Goal: Task Accomplishment & Management: Manage account settings

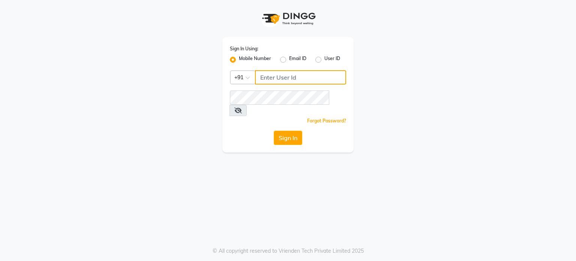
click at [278, 72] on input "Username" at bounding box center [300, 77] width 91 height 14
type input "9921430102"
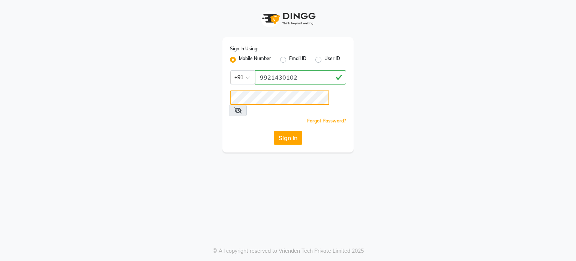
click at [274, 131] on button "Sign In" at bounding box center [288, 138] width 29 height 14
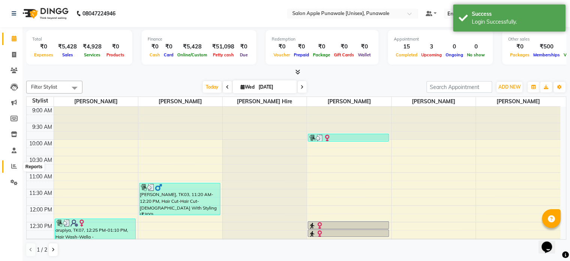
click at [14, 167] on icon at bounding box center [14, 166] width 6 height 6
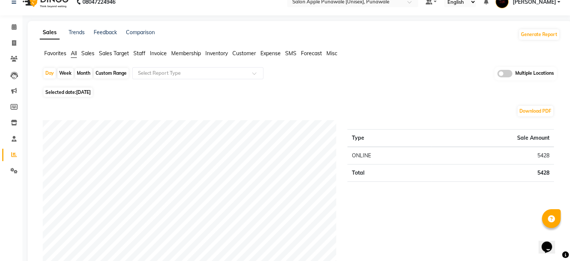
scroll to position [12, 0]
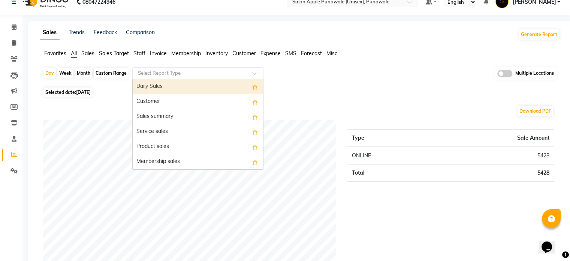
click at [252, 74] on div at bounding box center [198, 73] width 131 height 8
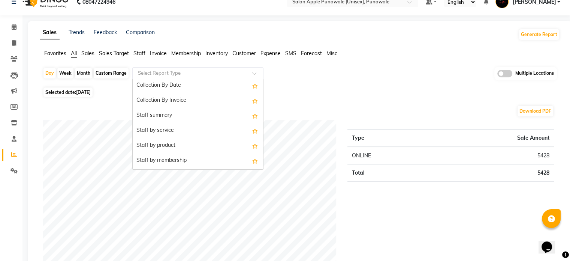
scroll to position [242, 0]
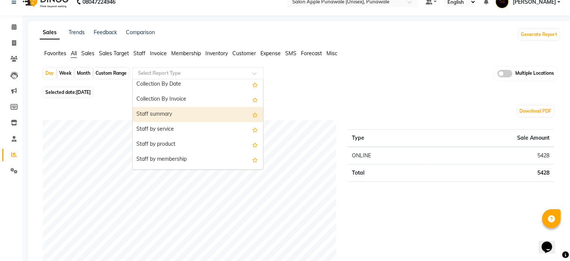
click at [187, 112] on div "Staff summary" at bounding box center [198, 114] width 131 height 15
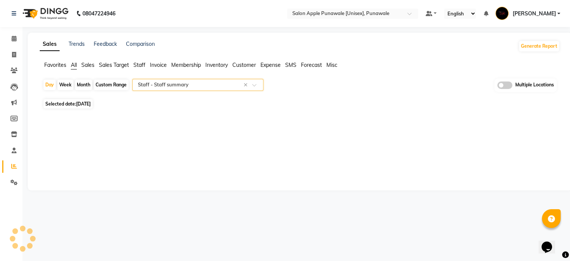
scroll to position [0, 0]
select select "full_report"
select select "csv"
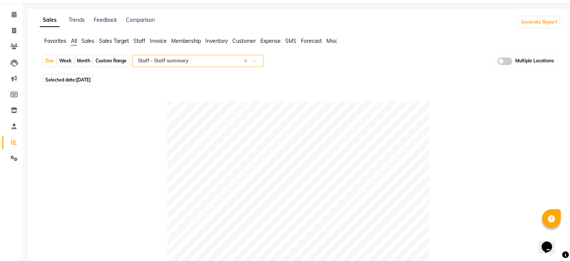
scroll to position [26, 0]
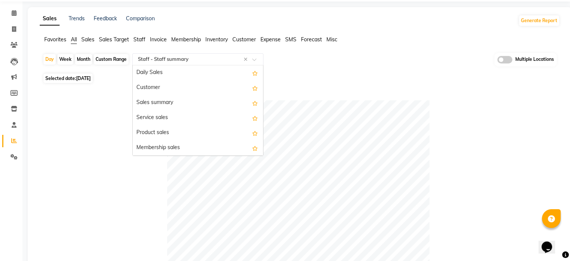
click at [258, 61] on span at bounding box center [256, 62] width 9 height 8
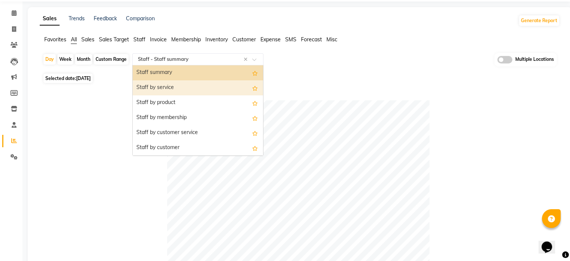
click at [189, 83] on div "Staff by service" at bounding box center [198, 87] width 131 height 15
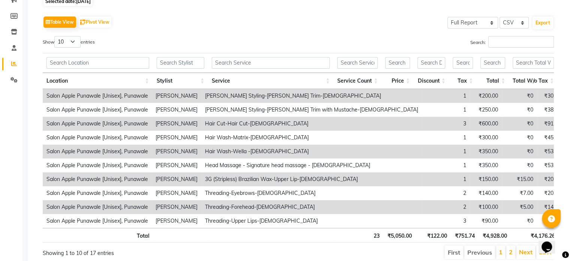
scroll to position [105, 0]
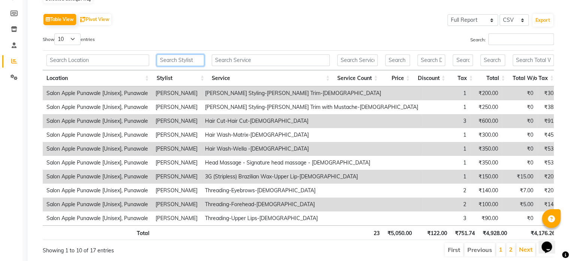
click at [171, 60] on input "text" at bounding box center [181, 60] width 48 height 12
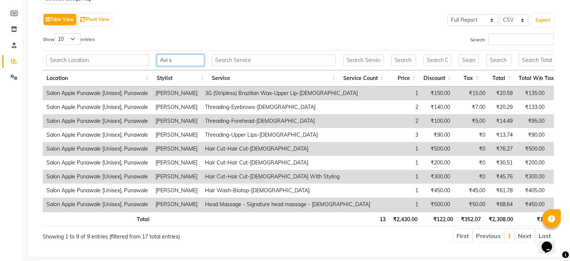
scroll to position [67, 0]
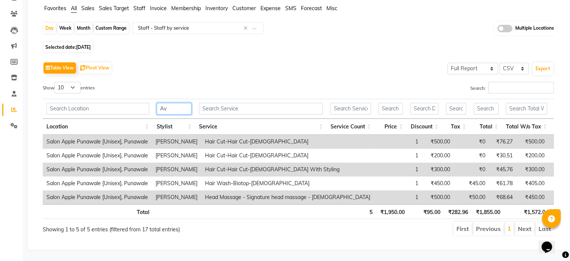
type input "A"
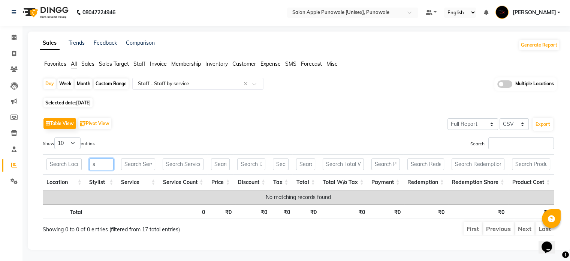
scroll to position [105, 0]
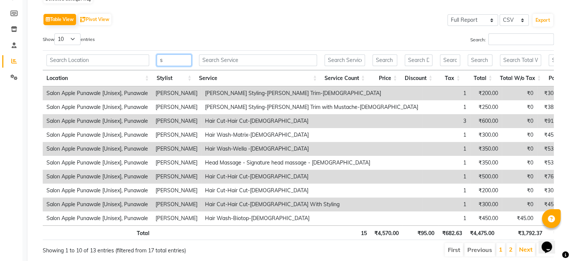
type input "sh"
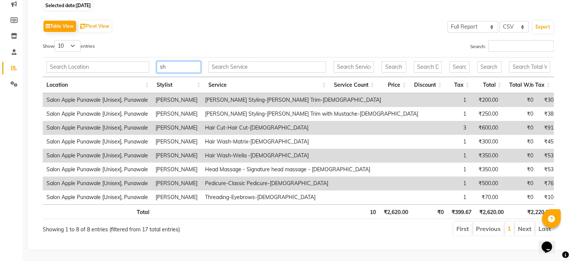
click at [170, 64] on input "sh" at bounding box center [179, 67] width 44 height 12
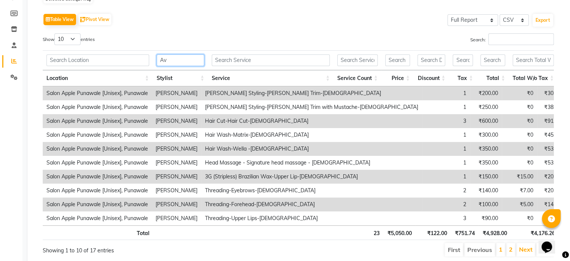
type input "Avi"
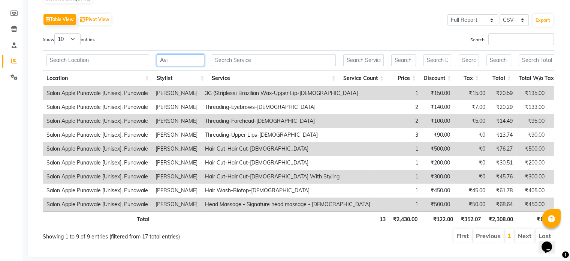
click at [176, 57] on input "Avi" at bounding box center [181, 60] width 48 height 12
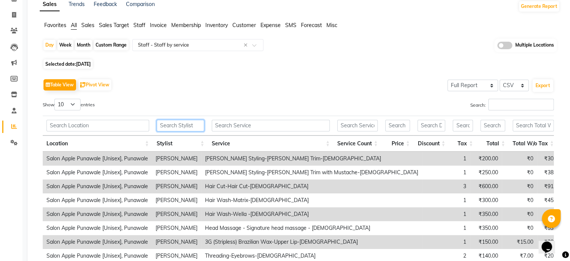
scroll to position [0, 0]
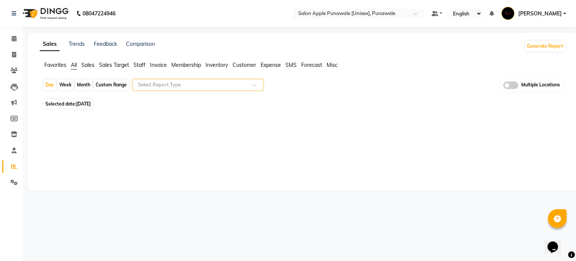
click at [63, 84] on div "Week" at bounding box center [65, 85] width 16 height 11
select select "9"
select select "2025"
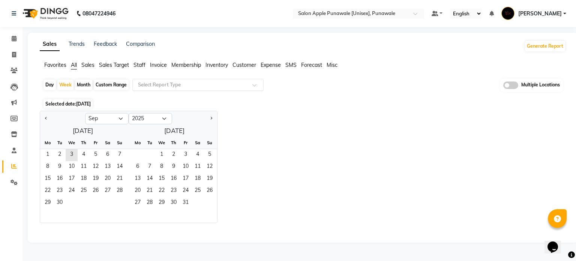
click at [51, 83] on div "Day" at bounding box center [50, 85] width 12 height 11
select select "9"
select select "2025"
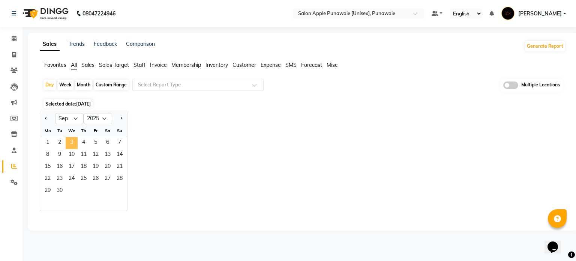
click at [72, 143] on span "3" at bounding box center [72, 143] width 12 height 12
click at [55, 62] on span "Favorites" at bounding box center [55, 65] width 22 height 7
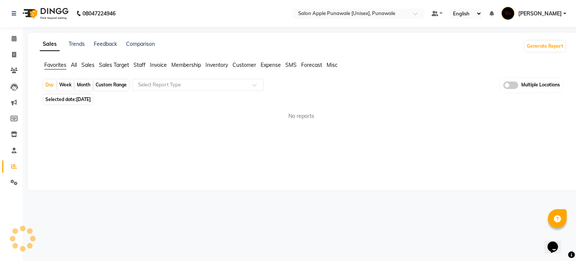
click at [77, 63] on ul "Favorites All Sales Sales Target Staff Invoice Membership Inventory Customer Ex…" at bounding box center [303, 65] width 526 height 8
click at [76, 64] on span "All" at bounding box center [74, 65] width 6 height 7
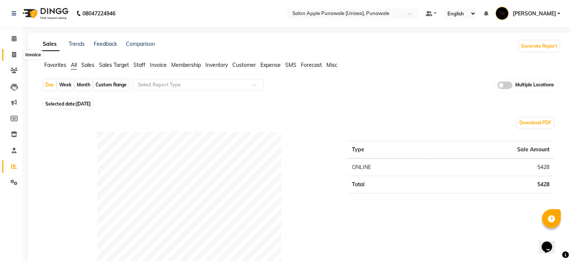
click at [13, 54] on icon at bounding box center [14, 55] width 4 height 6
select select "5421"
select select "service"
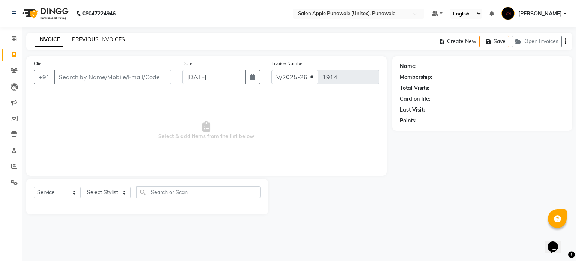
click at [91, 37] on link "PREVIOUS INVOICES" at bounding box center [98, 39] width 53 height 7
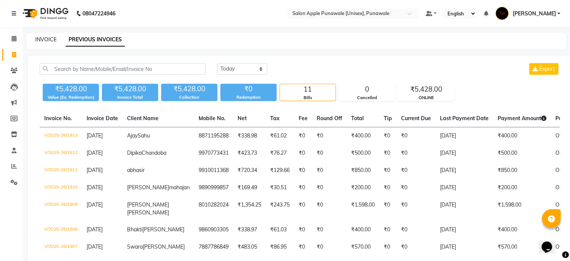
click at [39, 36] on link "INVOICE" at bounding box center [45, 39] width 21 height 7
select select "service"
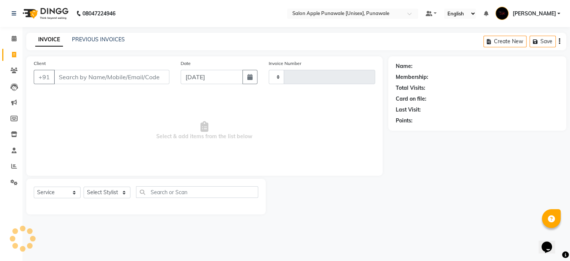
type input "1914"
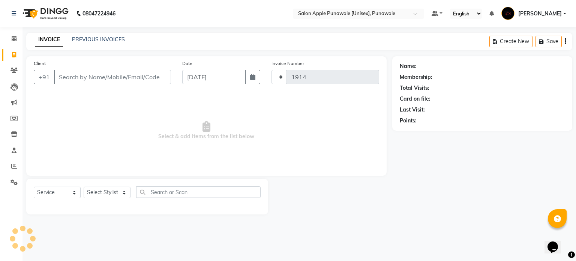
select select "5421"
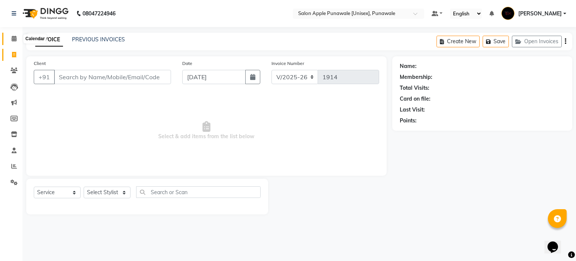
click at [13, 36] on icon at bounding box center [14, 39] width 5 height 6
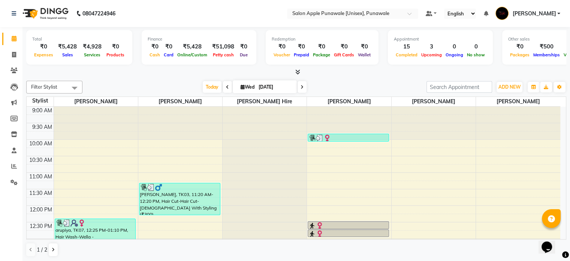
click at [299, 72] on icon at bounding box center [298, 72] width 5 height 6
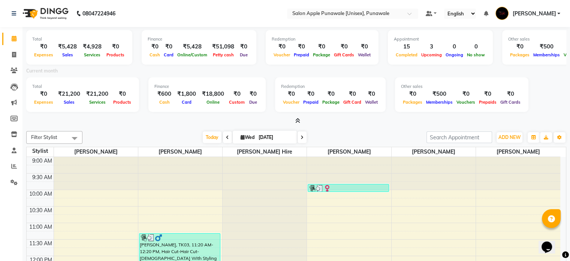
click at [297, 121] on icon at bounding box center [298, 121] width 5 height 6
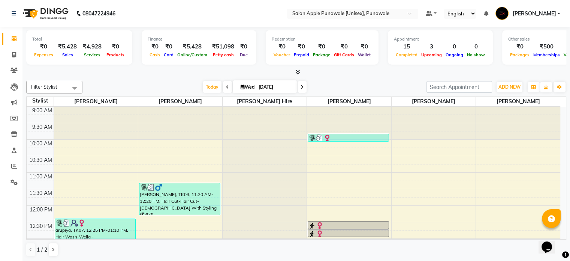
click at [306, 72] on div at bounding box center [296, 72] width 540 height 8
click at [298, 71] on icon at bounding box center [298, 72] width 5 height 6
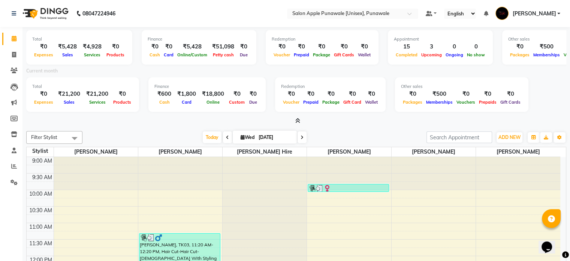
click at [298, 119] on icon at bounding box center [298, 121] width 5 height 6
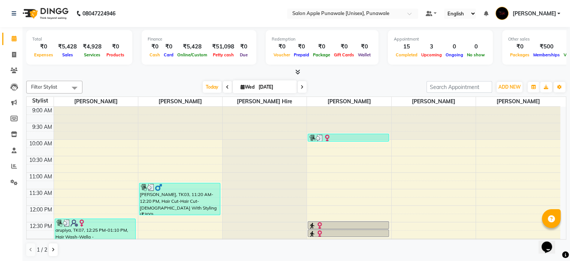
click at [306, 72] on div at bounding box center [296, 72] width 540 height 8
click at [13, 55] on icon at bounding box center [14, 55] width 4 height 6
select select "service"
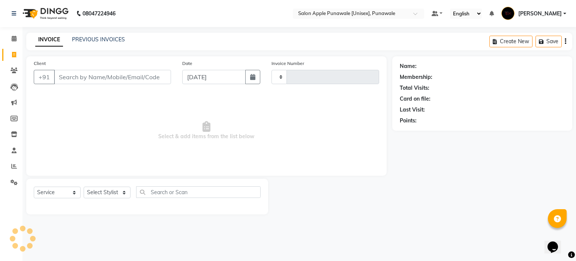
type input "1914"
select select "5421"
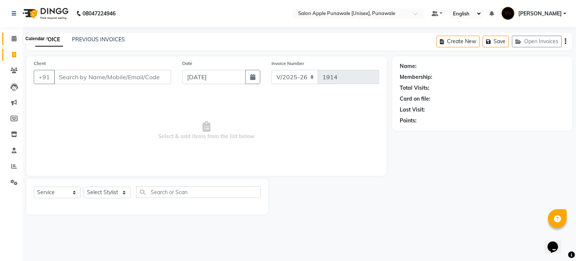
click at [12, 41] on icon at bounding box center [14, 39] width 5 height 6
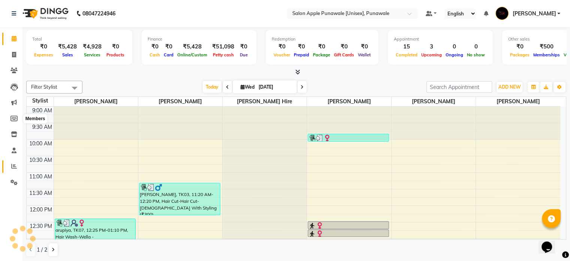
scroll to position [324, 0]
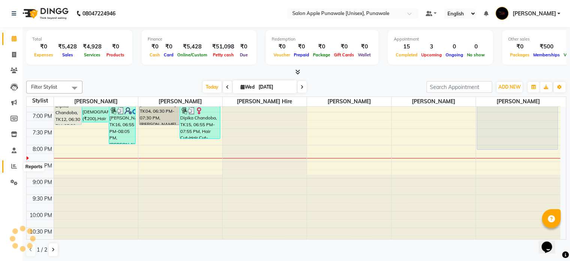
click at [15, 168] on icon at bounding box center [14, 166] width 6 height 6
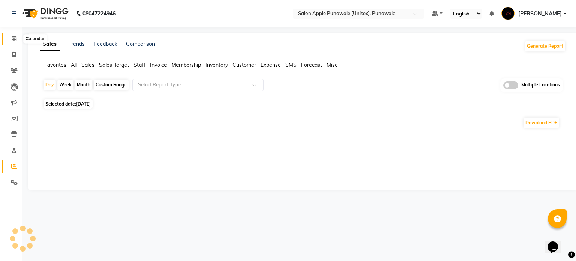
click at [13, 41] on icon at bounding box center [14, 39] width 5 height 6
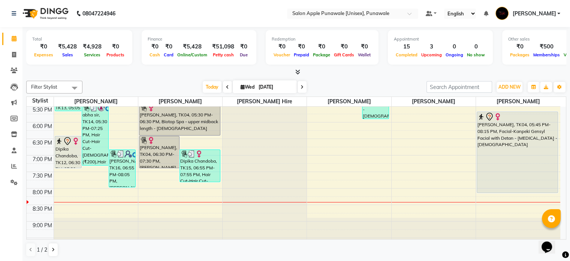
scroll to position [284, 0]
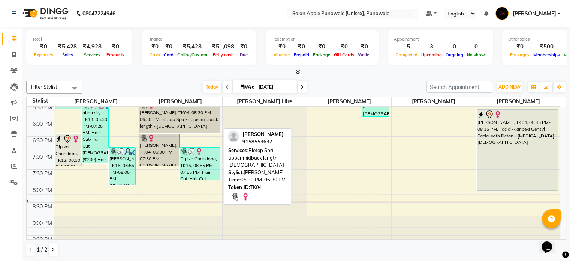
click at [176, 117] on div "[PERSON_NAME], TK04, 05:30 PM-06:30 PM, Biotop Spa - upper midback length - [DE…" at bounding box center [180, 117] width 81 height 32
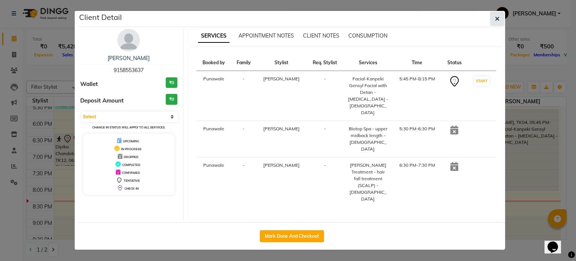
click at [496, 20] on icon "button" at bounding box center [497, 19] width 5 height 6
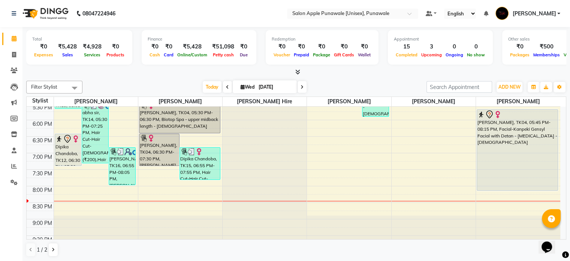
click at [264, 11] on nav "08047224946 Select Location × Salon Apple Punawale [Unisex], Punawale Default P…" at bounding box center [285, 13] width 570 height 27
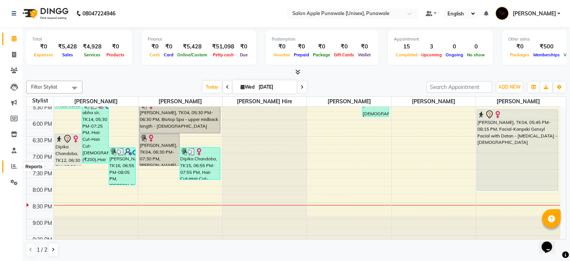
click at [12, 165] on icon at bounding box center [14, 166] width 6 height 6
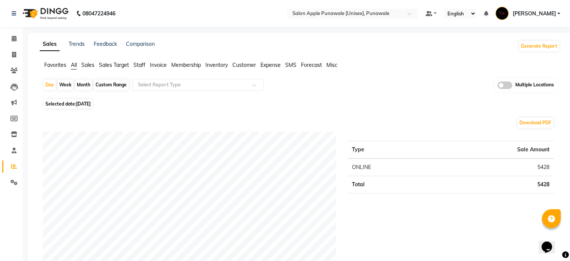
click at [80, 84] on div "Month" at bounding box center [83, 85] width 17 height 11
select select "9"
select select "2025"
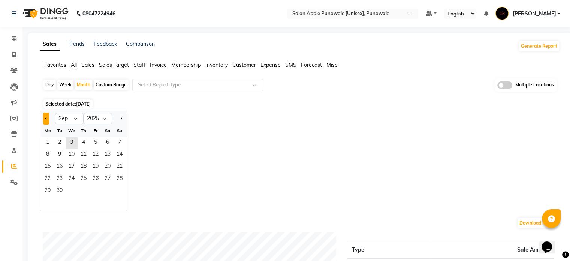
click at [49, 119] on button "Previous month" at bounding box center [46, 119] width 6 height 12
click at [78, 117] on select "Jan Feb Mar Apr May Jun [DATE] Aug Sep Oct Nov Dec" at bounding box center [69, 118] width 29 height 11
select select "10"
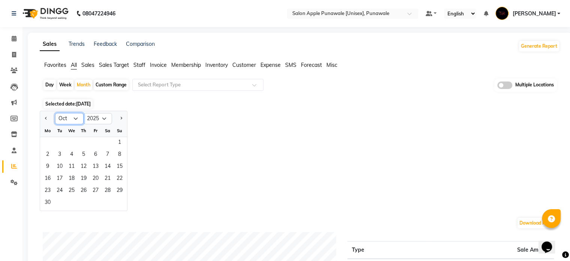
click at [55, 113] on select "Jan Feb Mar Apr May Jun [DATE] Aug Sep Oct Nov Dec" at bounding box center [69, 118] width 29 height 11
click at [102, 113] on select "2015 2016 2017 2018 2019 2020 2021 2022 2023 2024 2025 2026 2027 2028 2029 2030…" at bounding box center [98, 118] width 29 height 11
select select "2024"
click at [84, 113] on select "2015 2016 2017 2018 2019 2020 2021 2022 2023 2024 2025 2026 2027 2028 2029 2030…" at bounding box center [98, 118] width 29 height 11
click at [59, 144] on span "1" at bounding box center [60, 143] width 12 height 12
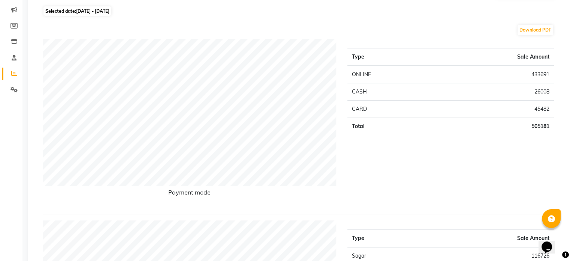
scroll to position [96, 0]
